Goal: Task Accomplishment & Management: Manage account settings

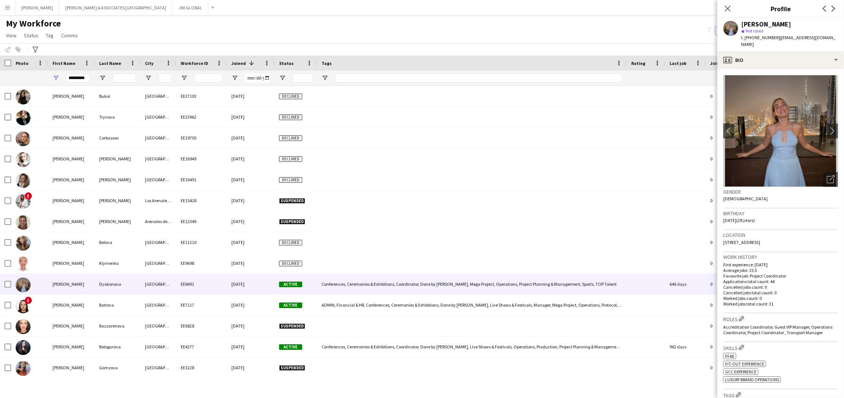
scroll to position [21, 0]
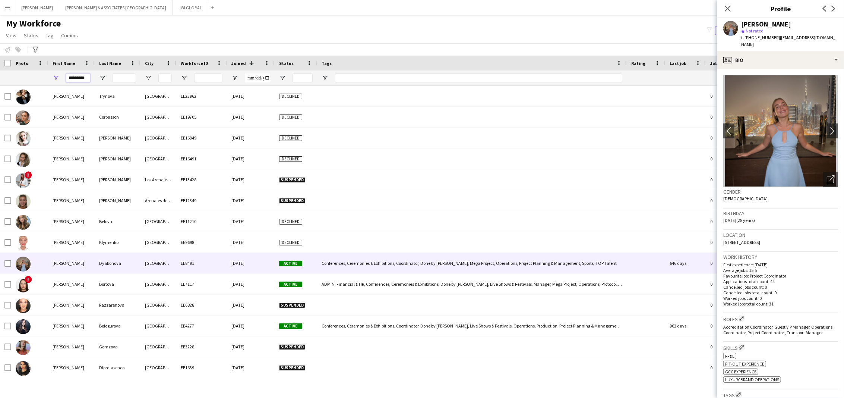
click at [81, 77] on input "*********" at bounding box center [78, 77] width 24 height 9
click at [81, 76] on input "*********" at bounding box center [78, 77] width 24 height 9
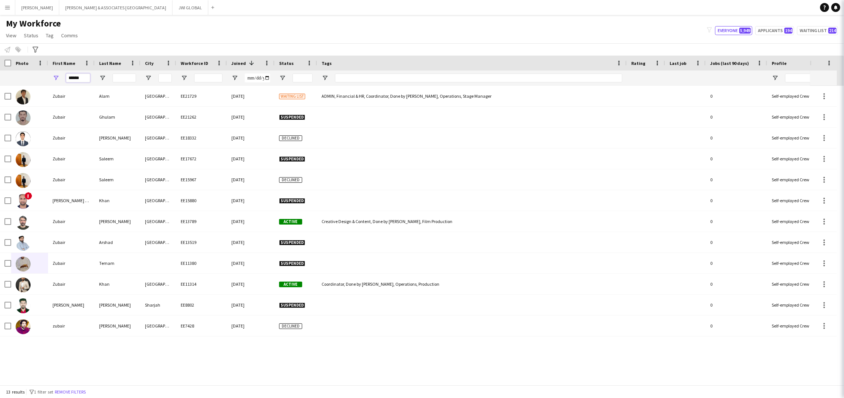
scroll to position [0, 0]
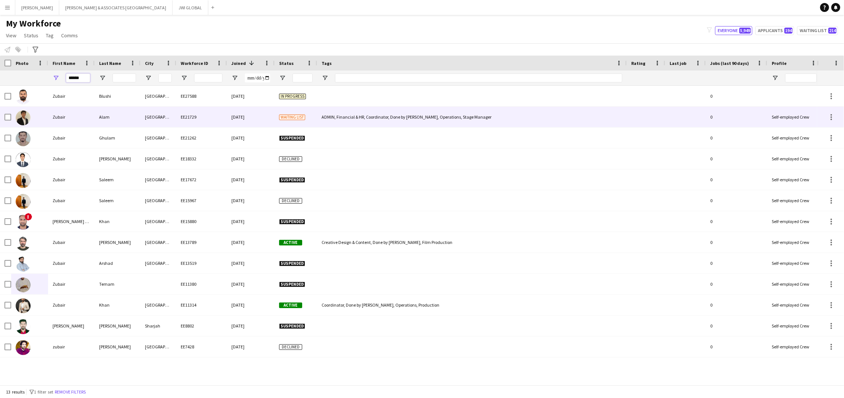
type input "******"
click at [249, 122] on div "[DATE]" at bounding box center [251, 117] width 48 height 20
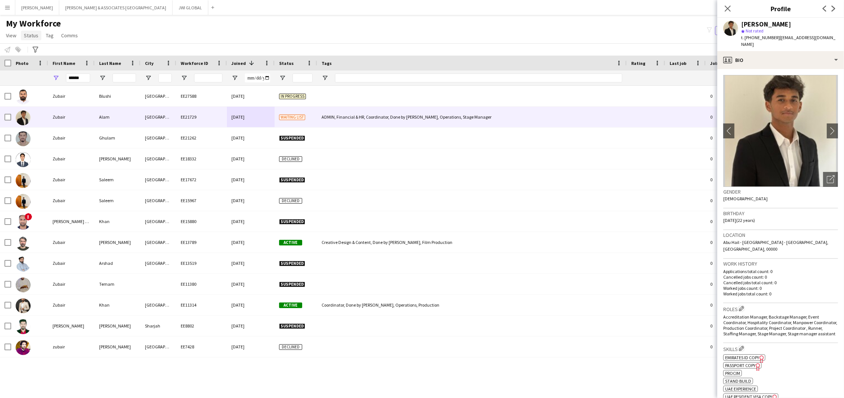
click at [38, 33] on link "Status" at bounding box center [31, 36] width 20 height 10
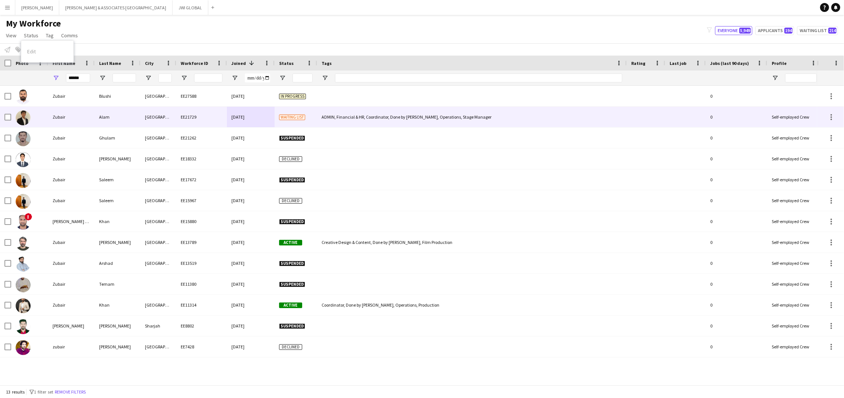
click at [3, 117] on div at bounding box center [5, 117] width 11 height 20
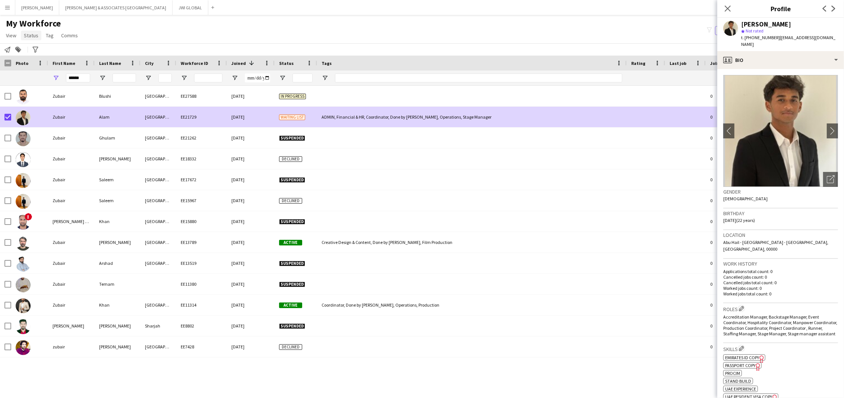
click at [32, 38] on span "Status" at bounding box center [31, 35] width 15 height 7
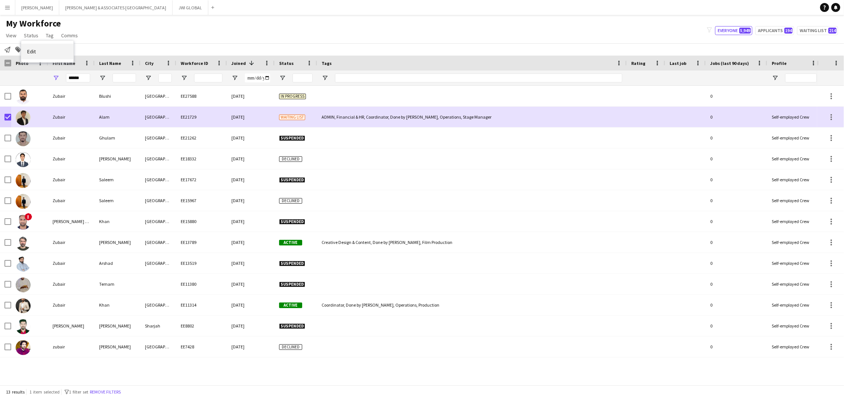
click at [47, 52] on link "Edit" at bounding box center [47, 52] width 52 height 16
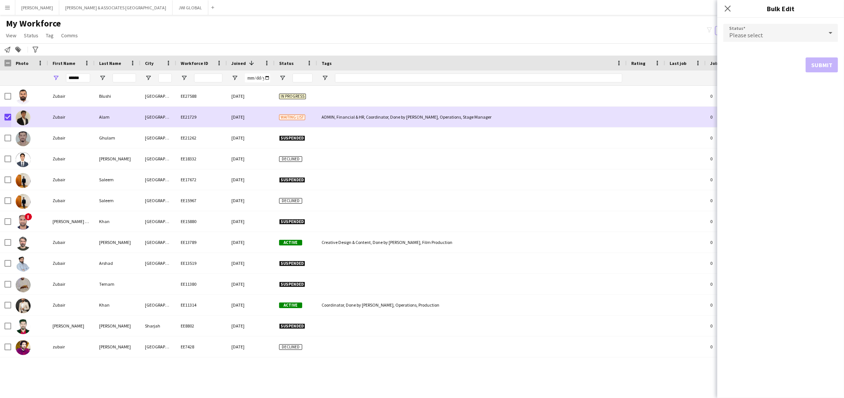
click at [794, 24] on div "Please select" at bounding box center [773, 33] width 100 height 18
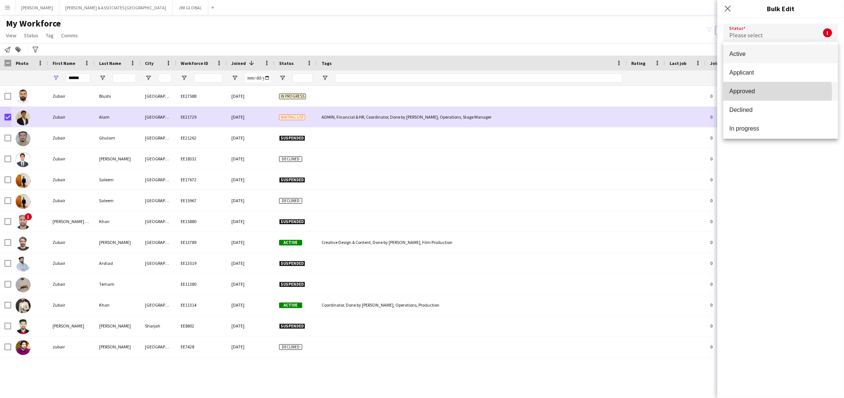
click at [766, 92] on span "Approved" at bounding box center [780, 91] width 103 height 7
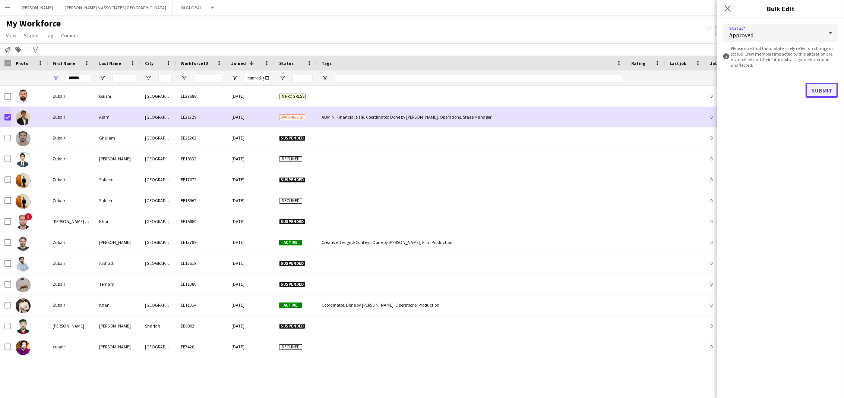
click at [814, 90] on button "Submit" at bounding box center [822, 90] width 32 height 15
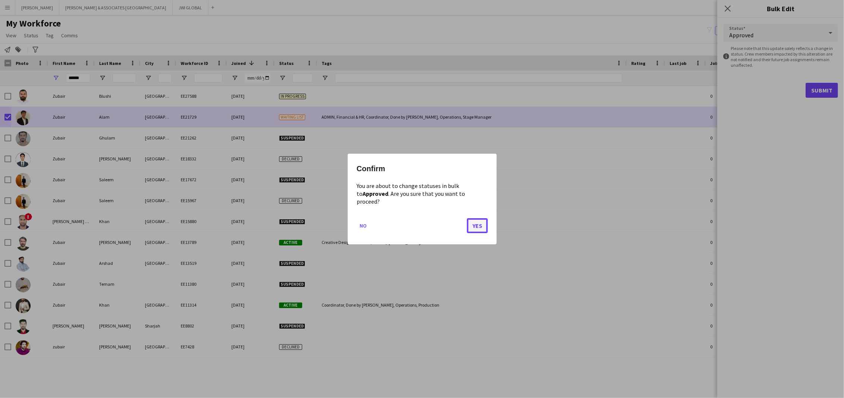
click at [474, 223] on button "Yes" at bounding box center [477, 225] width 21 height 15
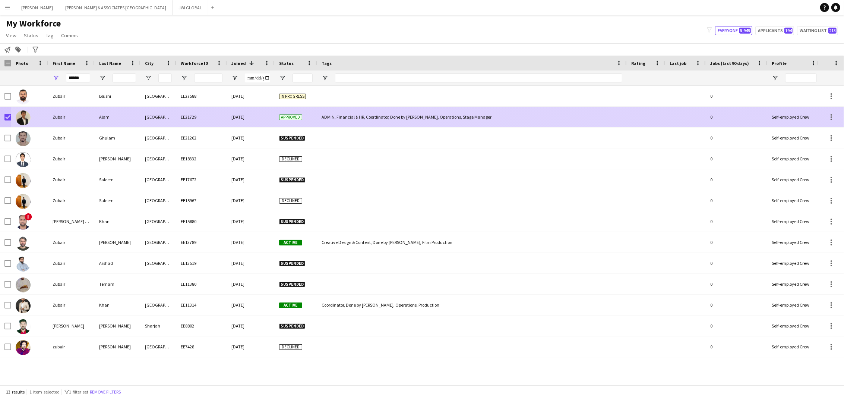
drag, startPoint x: 335, startPoint y: 114, endPoint x: 340, endPoint y: 119, distance: 7.2
click at [335, 114] on div "ADMIN, Financial & HR, Coordinator, Done by [PERSON_NAME], Operations, Stage Ma…" at bounding box center [472, 117] width 310 height 20
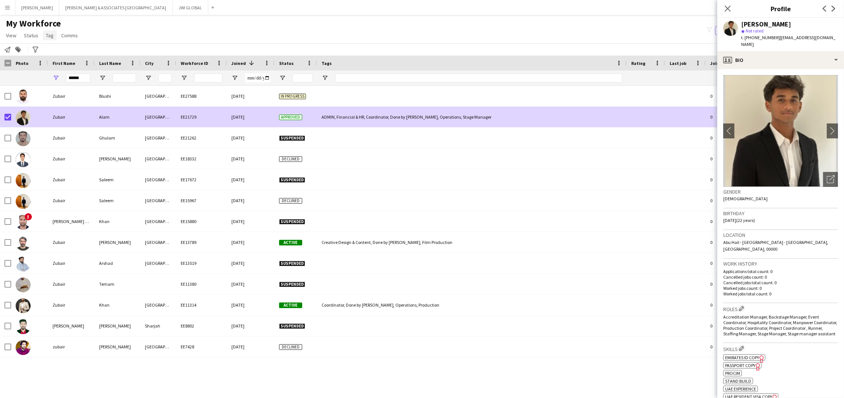
click at [50, 37] on span "Tag" at bounding box center [50, 35] width 8 height 7
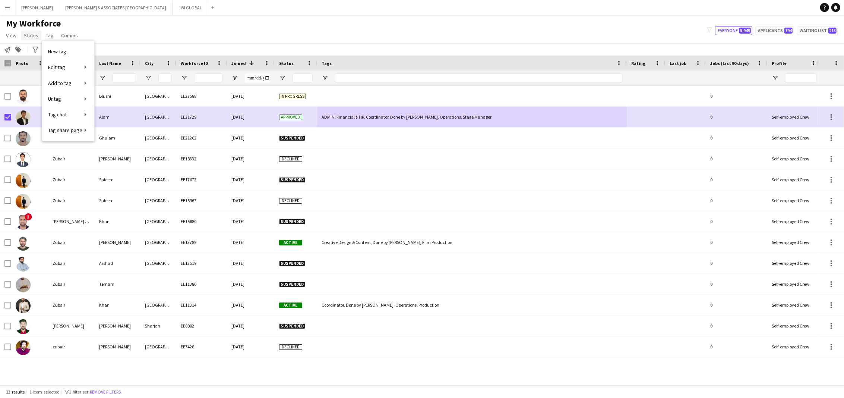
click at [33, 36] on span "Status" at bounding box center [31, 35] width 15 height 7
drag, startPoint x: 39, startPoint y: 53, endPoint x: 53, endPoint y: 53, distance: 13.8
click at [40, 53] on link "Edit" at bounding box center [47, 52] width 52 height 16
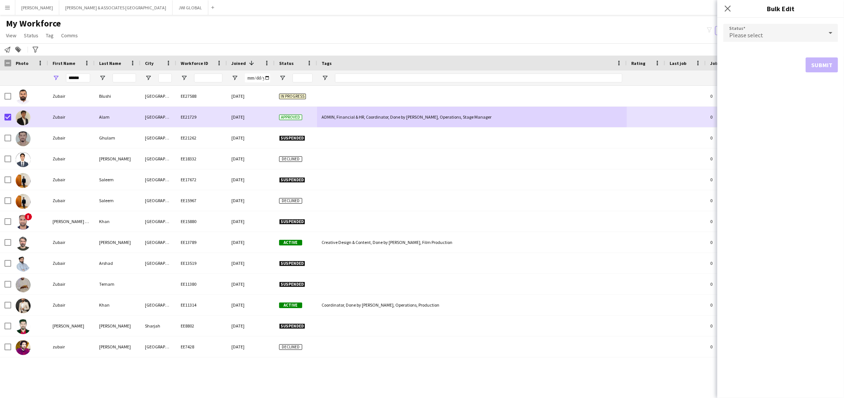
click at [747, 32] on span "Please select" at bounding box center [746, 34] width 34 height 7
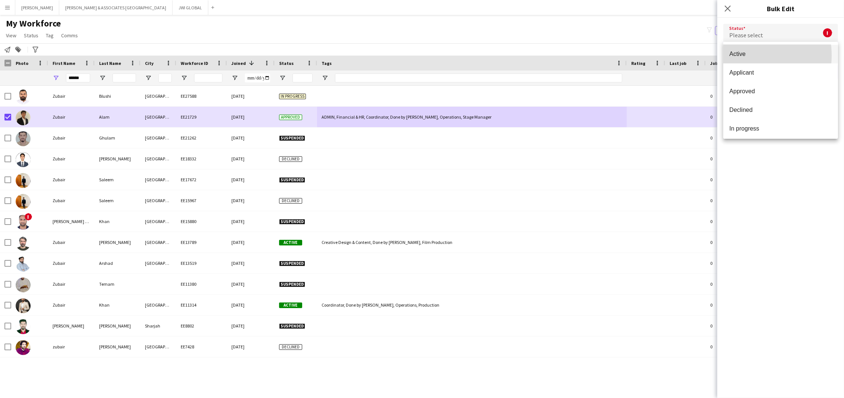
click at [742, 55] on span "Active" at bounding box center [780, 53] width 103 height 7
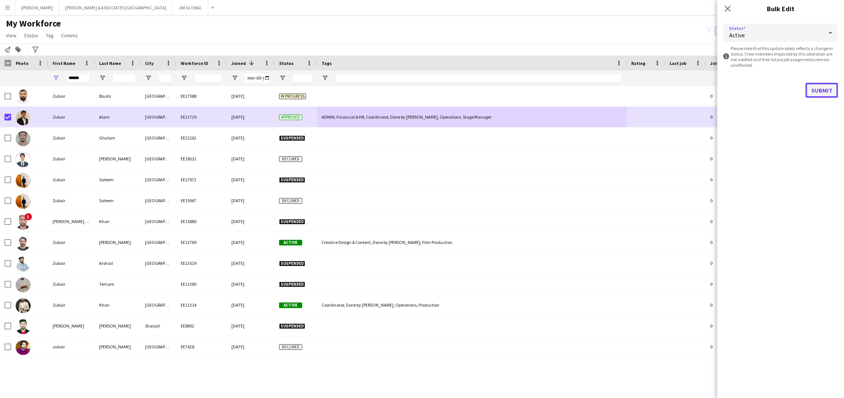
click at [821, 91] on button "Submit" at bounding box center [822, 90] width 32 height 15
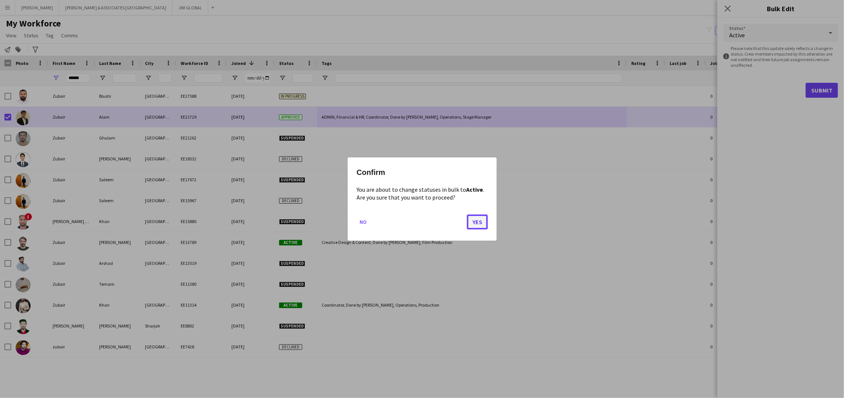
click at [478, 220] on button "Yes" at bounding box center [477, 221] width 21 height 15
